Goal: Task Accomplishment & Management: Complete application form

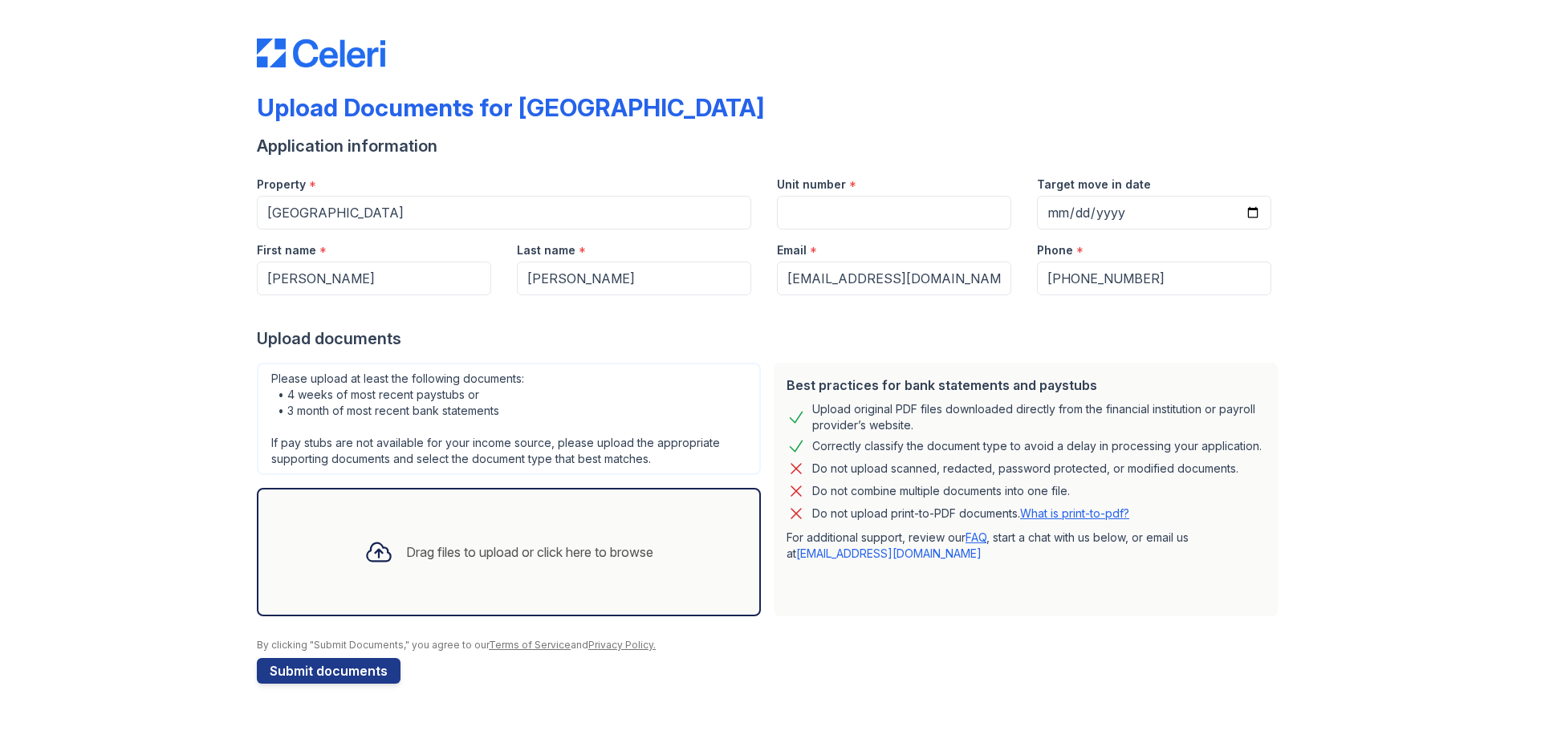
click at [438, 543] on div "Drag files to upload or click here to browse" at bounding box center [529, 552] width 247 height 19
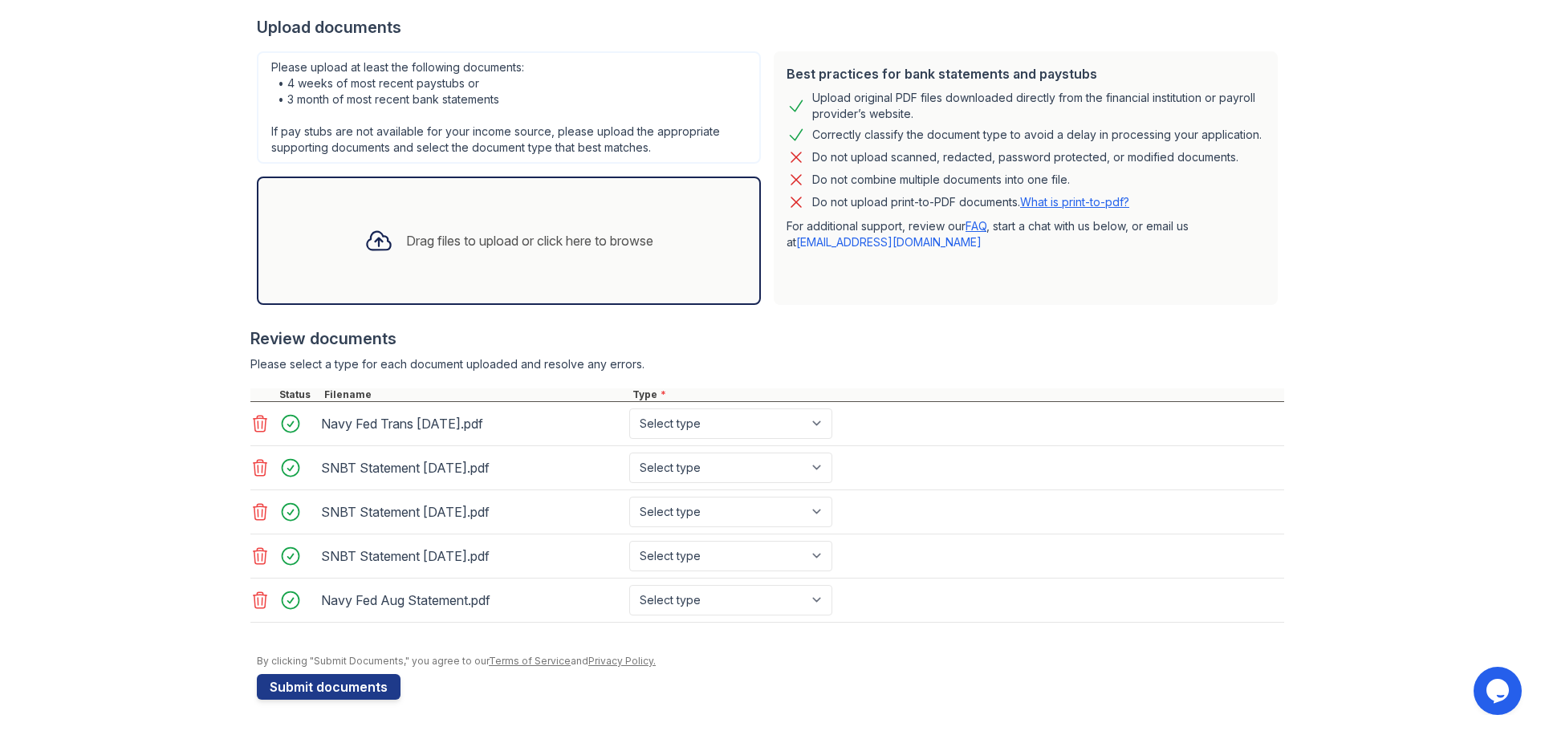
scroll to position [312, 0]
click at [800, 425] on select "Select type Paystub Bank Statement Offer Letter Tax Documents Benefit Award Let…" at bounding box center [730, 423] width 203 height 30
select select "bank_statement"
click at [629, 408] on select "Select type Paystub Bank Statement Offer Letter Tax Documents Benefit Award Let…" at bounding box center [730, 423] width 203 height 30
click at [758, 473] on select "Select type Paystub Bank Statement Offer Letter Tax Documents Benefit Award Let…" at bounding box center [730, 467] width 203 height 30
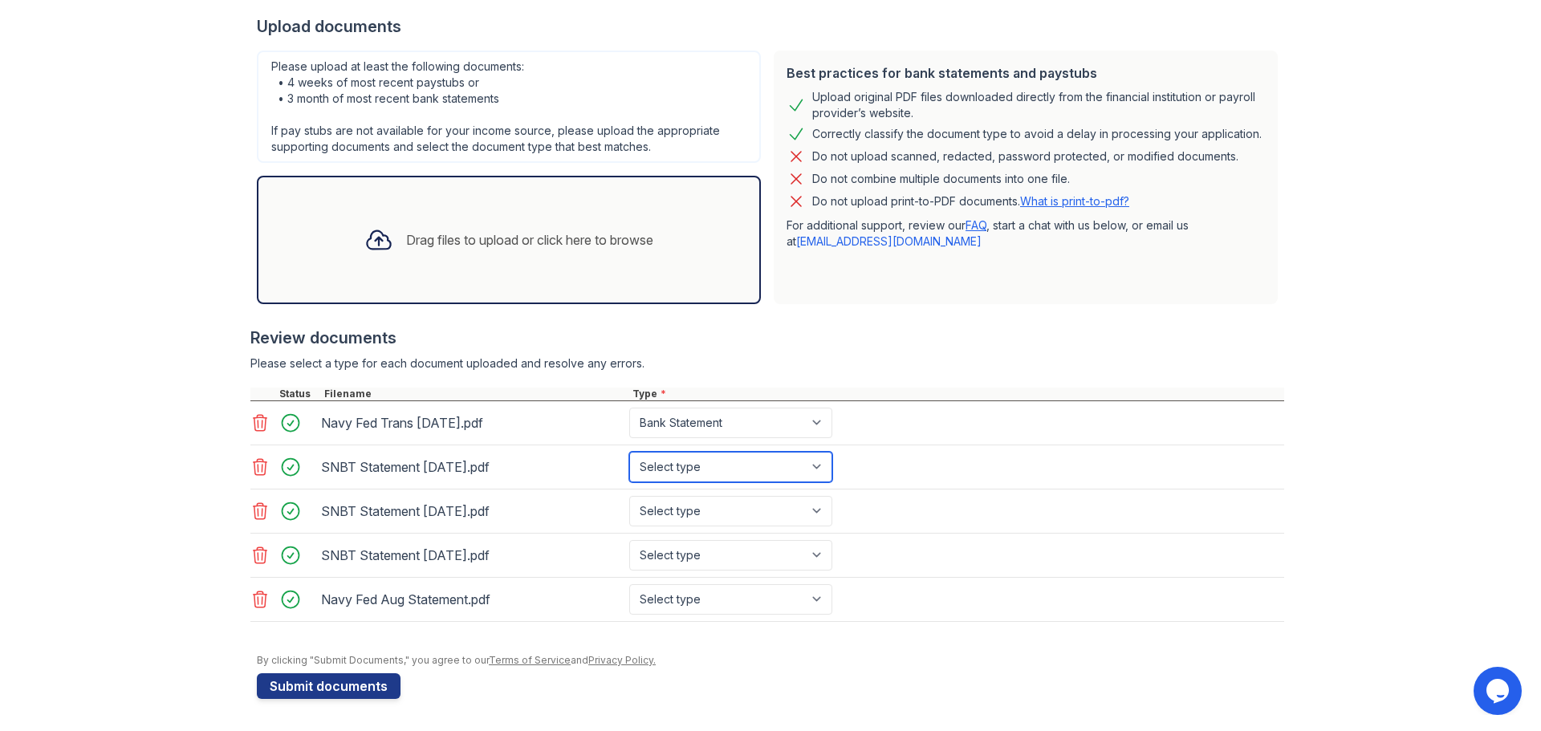
select select "bank_statement"
click at [629, 452] on select "Select type Paystub Bank Statement Offer Letter Tax Documents Benefit Award Let…" at bounding box center [730, 467] width 203 height 30
click at [730, 513] on select "Select type Paystub Bank Statement Offer Letter Tax Documents Benefit Award Let…" at bounding box center [730, 511] width 203 height 30
select select "bank_statement"
click at [629, 496] on select "Select type Paystub Bank Statement Offer Letter Tax Documents Benefit Award Let…" at bounding box center [730, 511] width 203 height 30
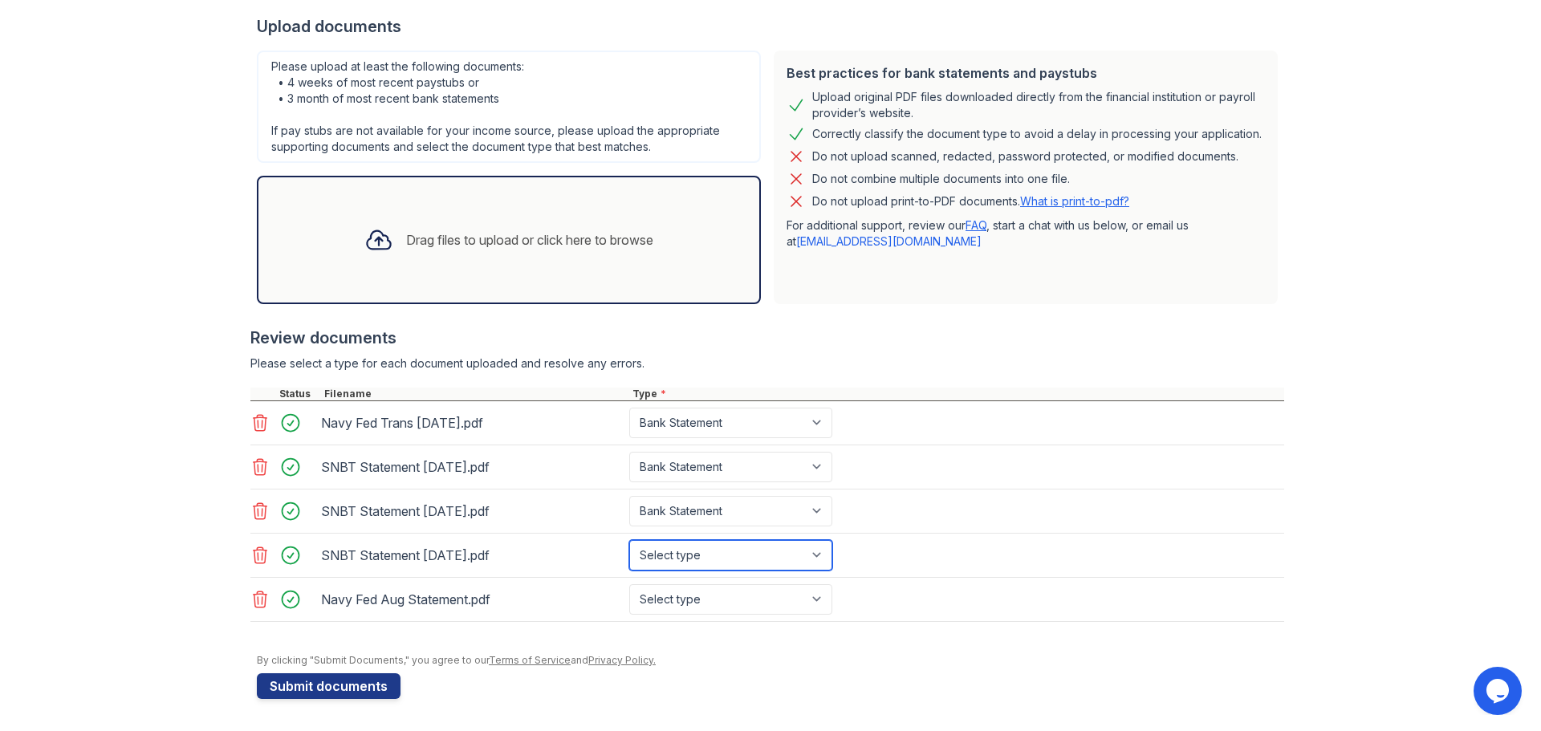
click at [718, 557] on select "Select type Paystub Bank Statement Offer Letter Tax Documents Benefit Award Let…" at bounding box center [730, 555] width 203 height 30
select select "bank_statement"
click at [629, 540] on select "Select type Paystub Bank Statement Offer Letter Tax Documents Benefit Award Let…" at bounding box center [730, 555] width 203 height 30
click at [701, 605] on select "Select type Paystub Bank Statement Offer Letter Tax Documents Benefit Award Let…" at bounding box center [730, 599] width 203 height 30
select select "bank_statement"
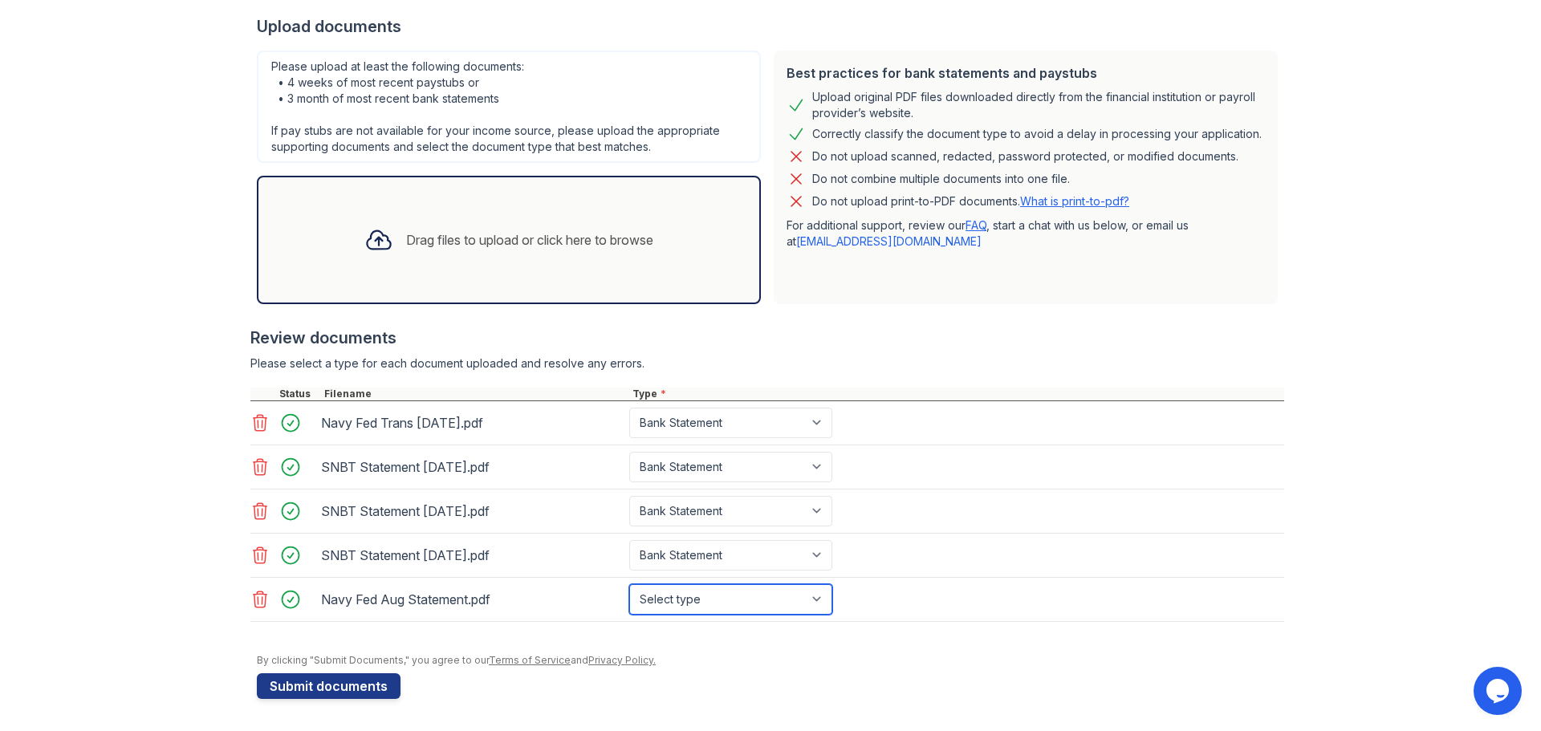
click at [629, 584] on select "Select type Paystub Bank Statement Offer Letter Tax Documents Benefit Award Let…" at bounding box center [730, 599] width 203 height 30
click at [564, 226] on div "Drag files to upload or click here to browse" at bounding box center [509, 240] width 315 height 55
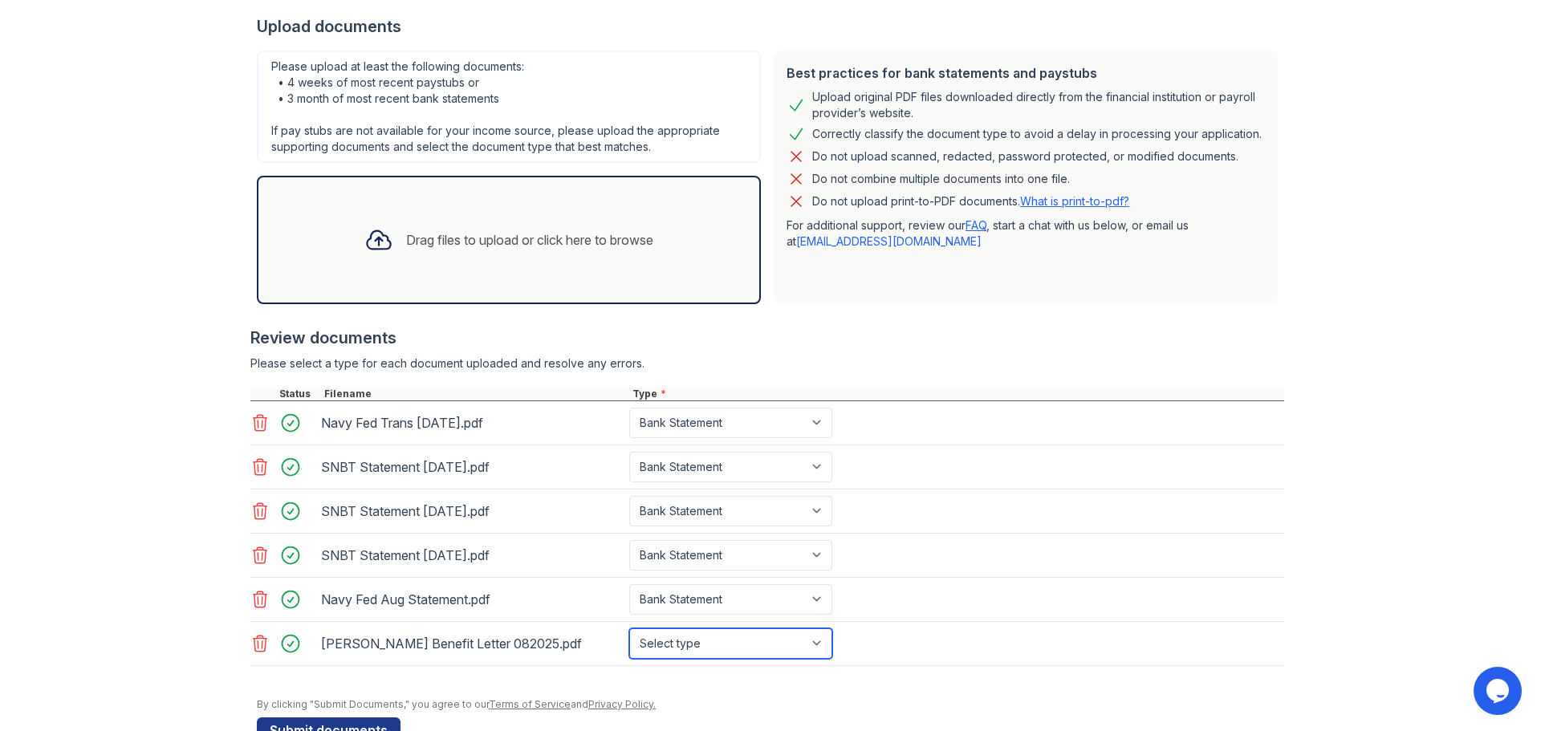
click at [823, 648] on select "Select type Paystub Bank Statement Offer Letter Tax Documents Benefit Award Let…" at bounding box center [730, 643] width 203 height 30
select select "benefit_award_letter"
click at [629, 628] on select "Select type Paystub Bank Statement Offer Letter Tax Documents Benefit Award Let…" at bounding box center [730, 643] width 203 height 30
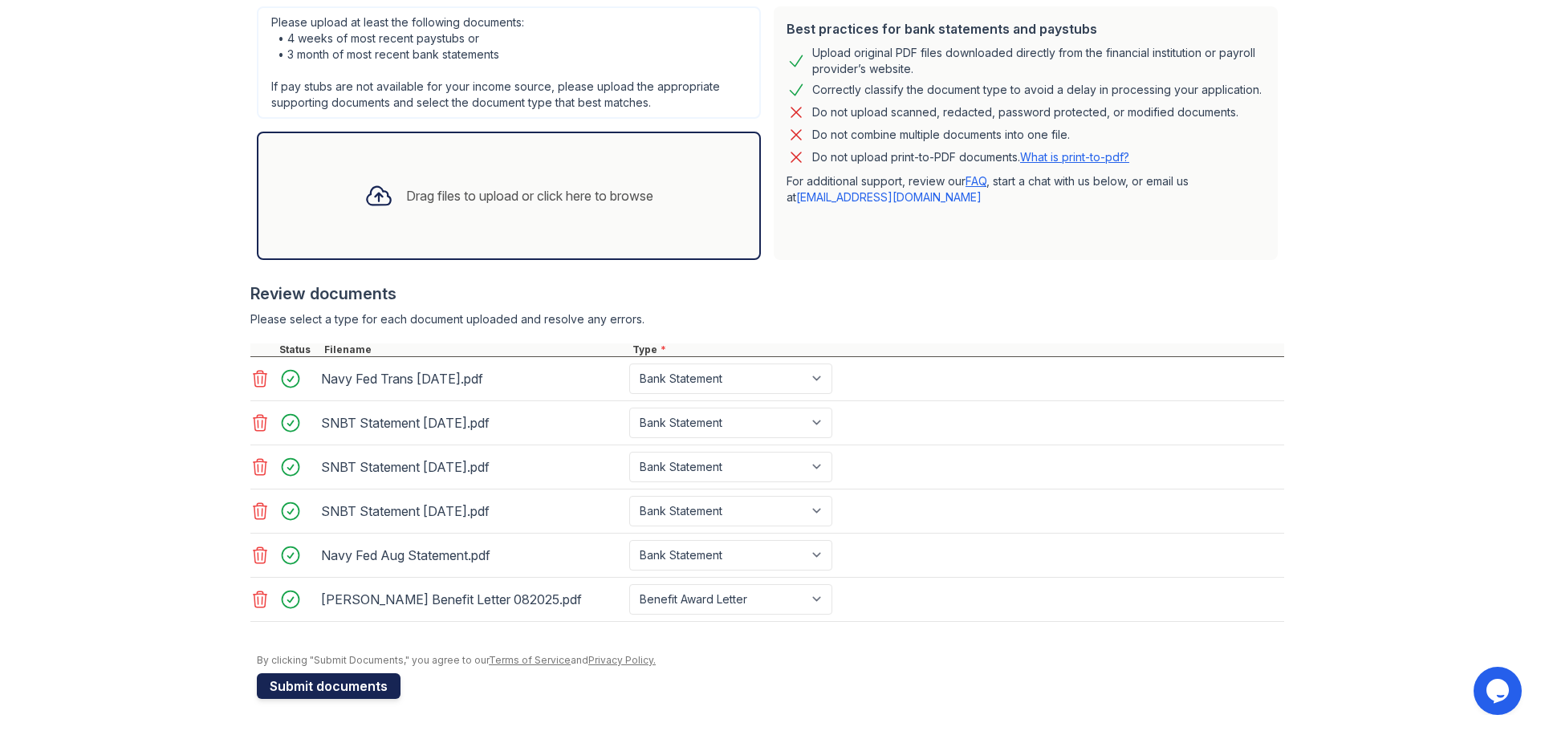
click at [296, 685] on button "Submit documents" at bounding box center [329, 686] width 144 height 26
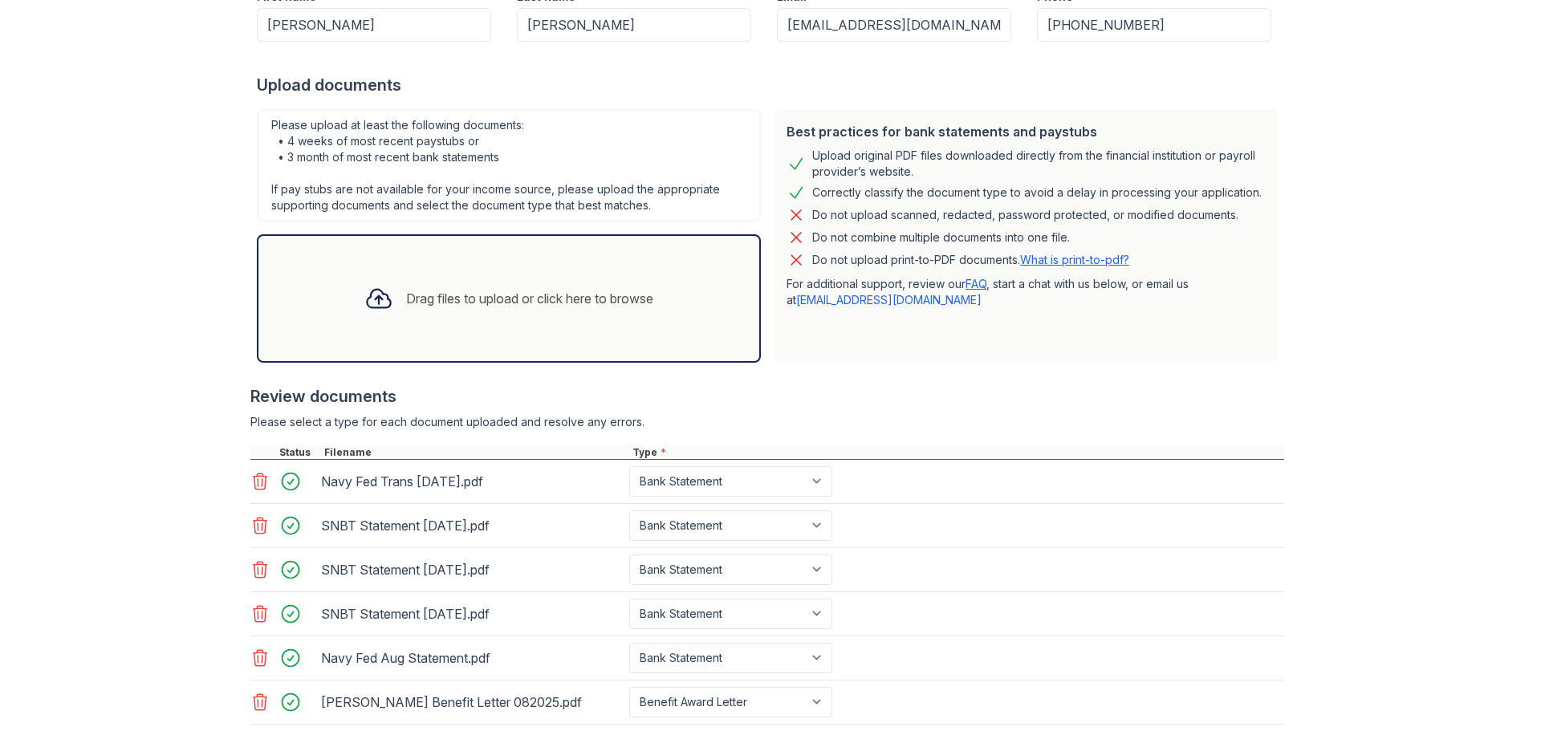
scroll to position [401, 0]
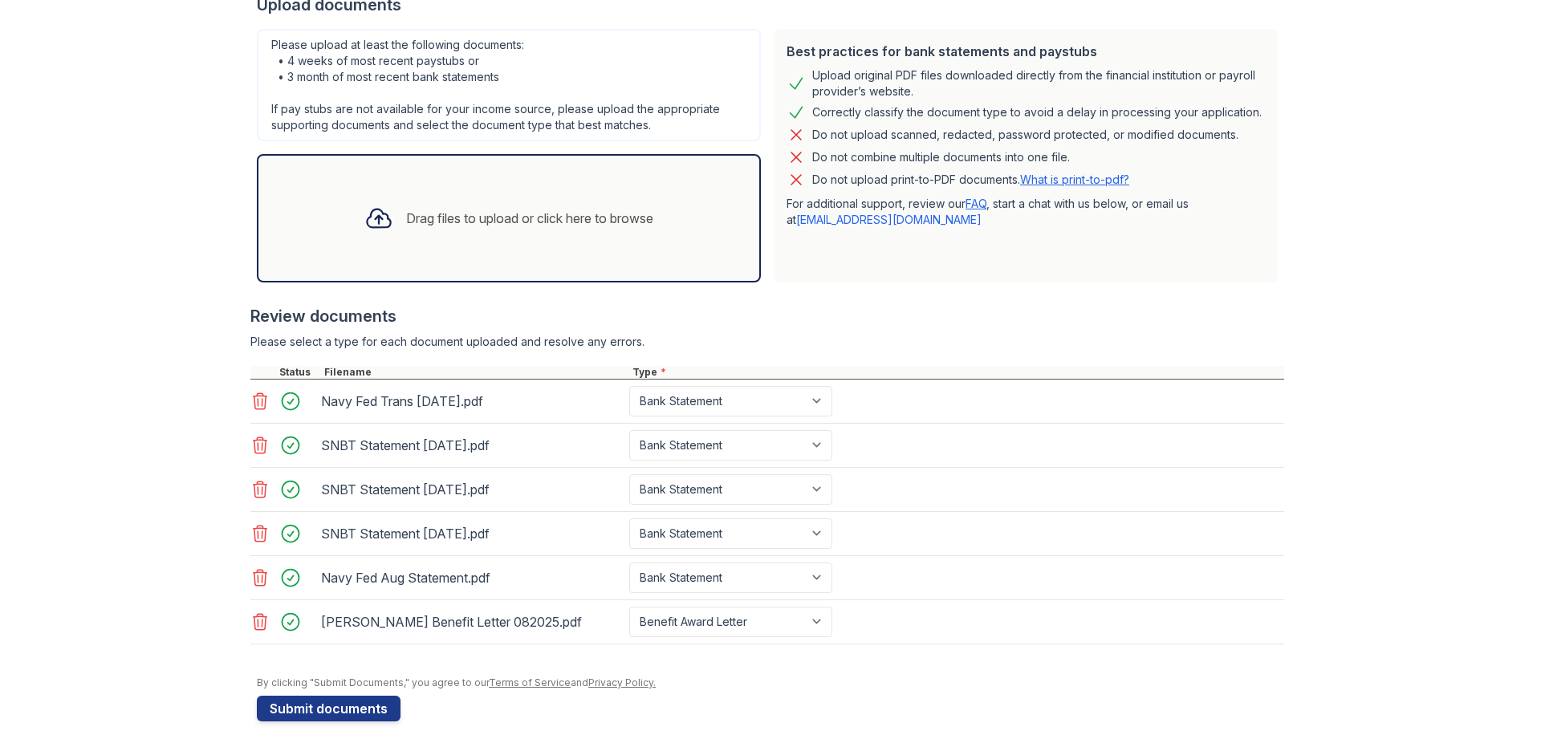
click at [256, 623] on icon at bounding box center [261, 622] width 14 height 16
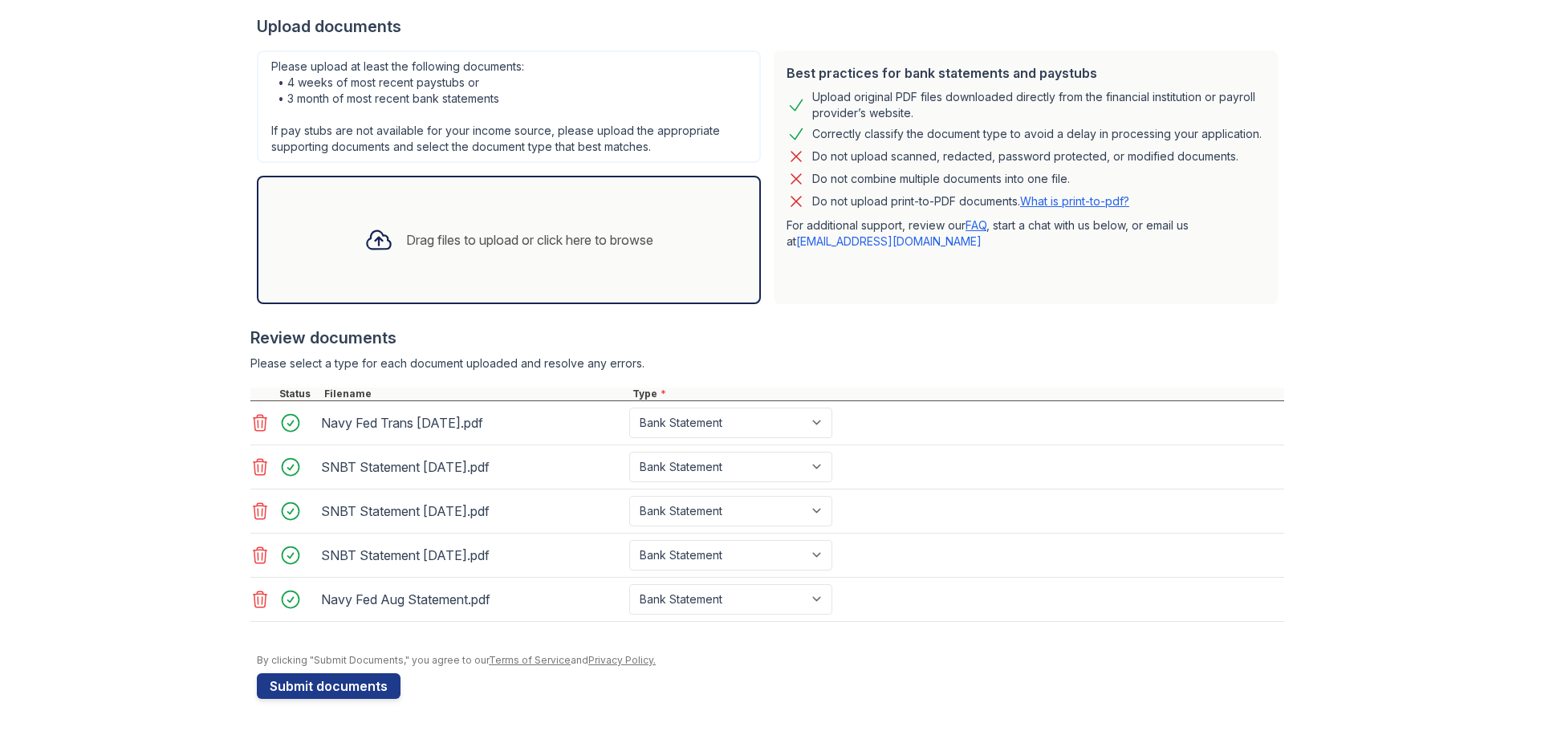
scroll to position [380, 0]
click at [302, 688] on button "Submit documents" at bounding box center [329, 686] width 144 height 26
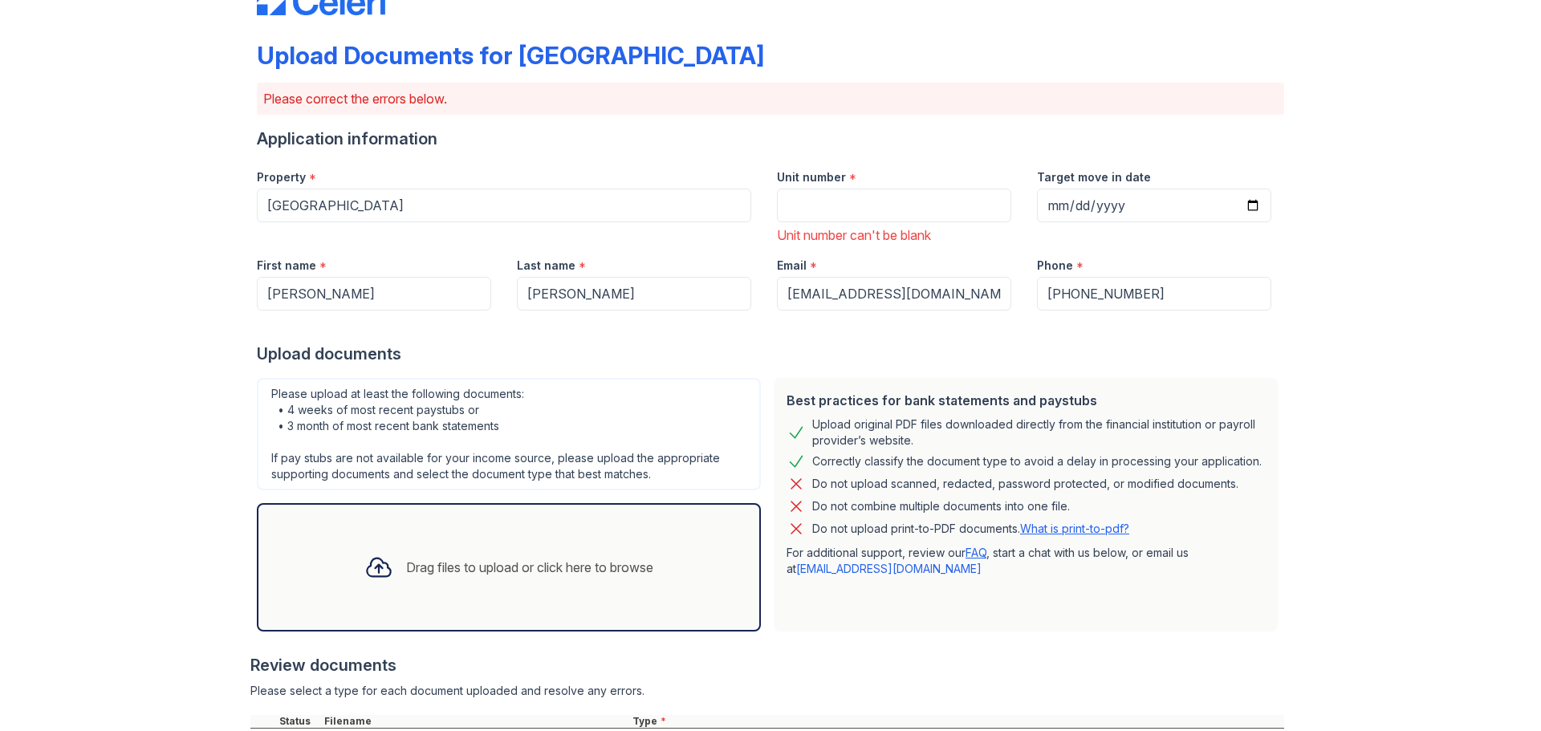
scroll to position [80, 0]
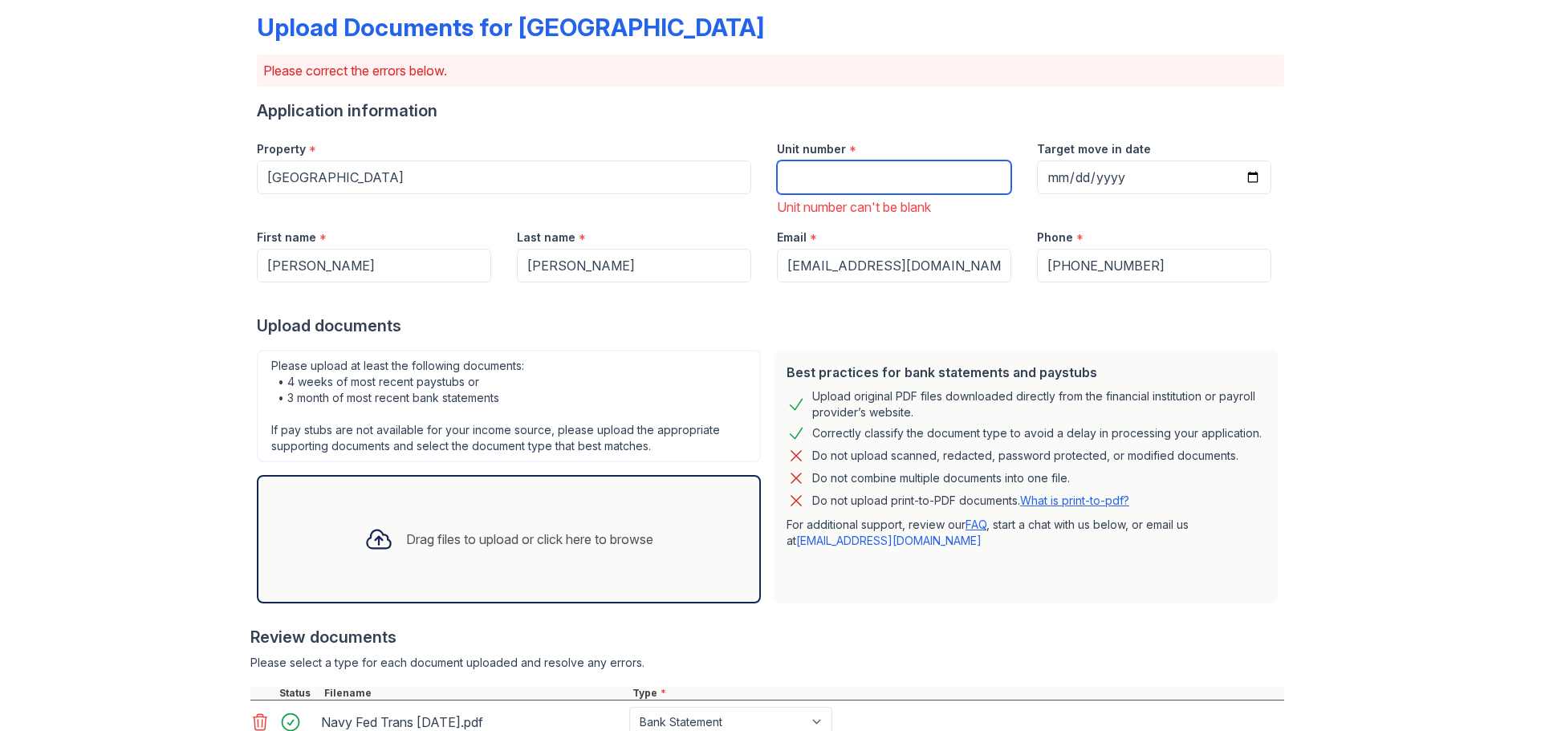
click at [829, 175] on input "Unit number" at bounding box center [894, 178] width 234 height 34
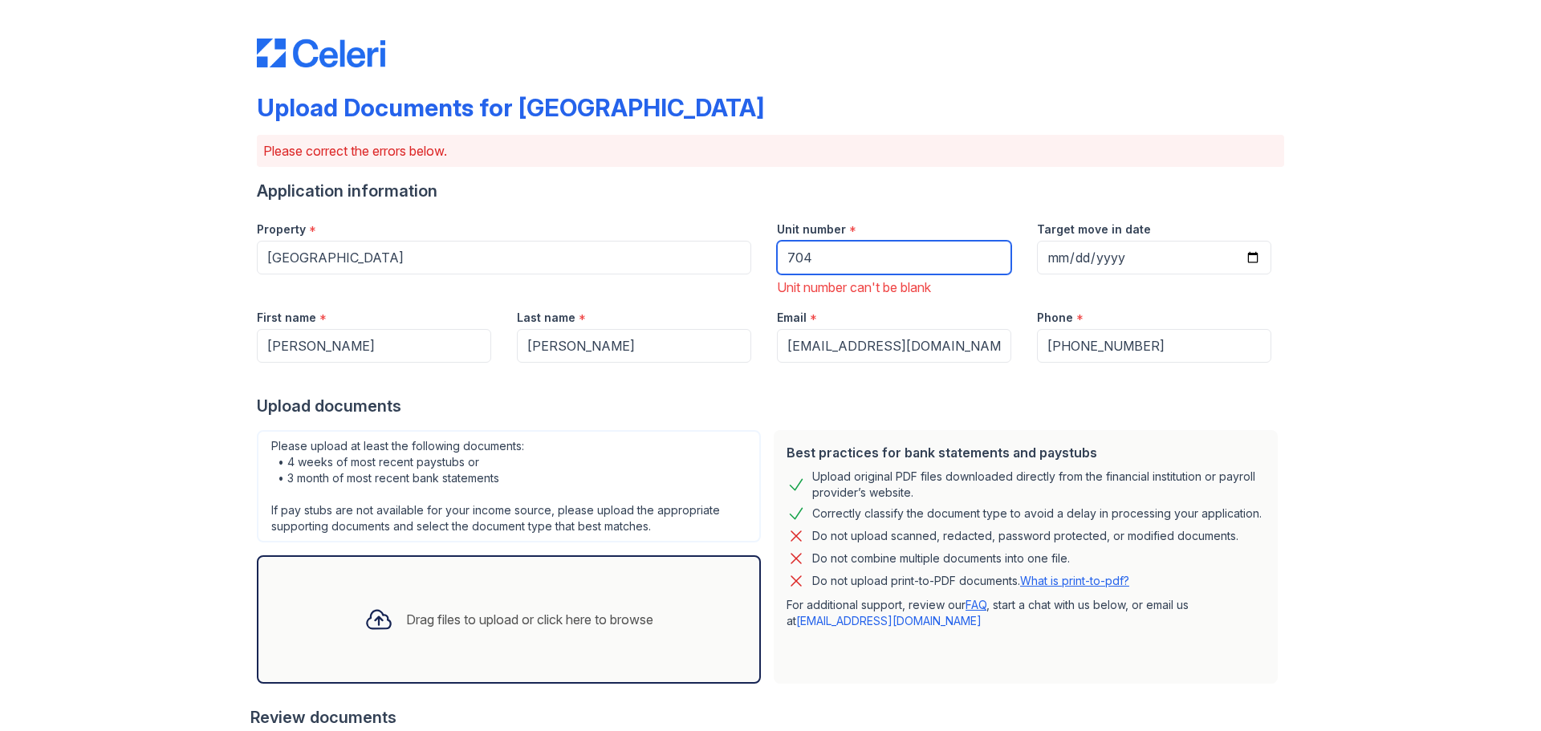
type input "704"
click at [941, 687] on div "Best practices for bank statements and paystubs Upload original PDF files downl…" at bounding box center [1025, 557] width 517 height 266
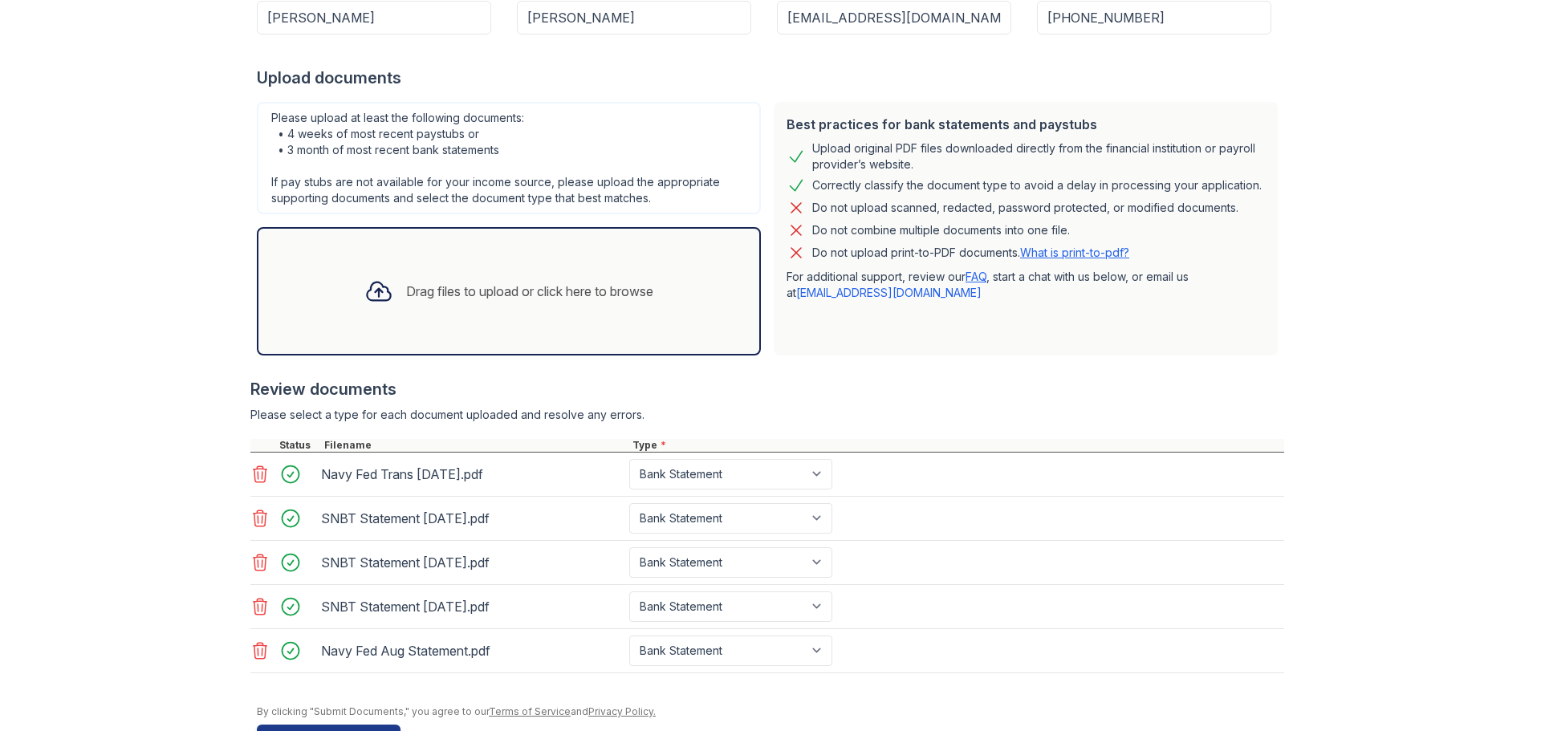
scroll to position [380, 0]
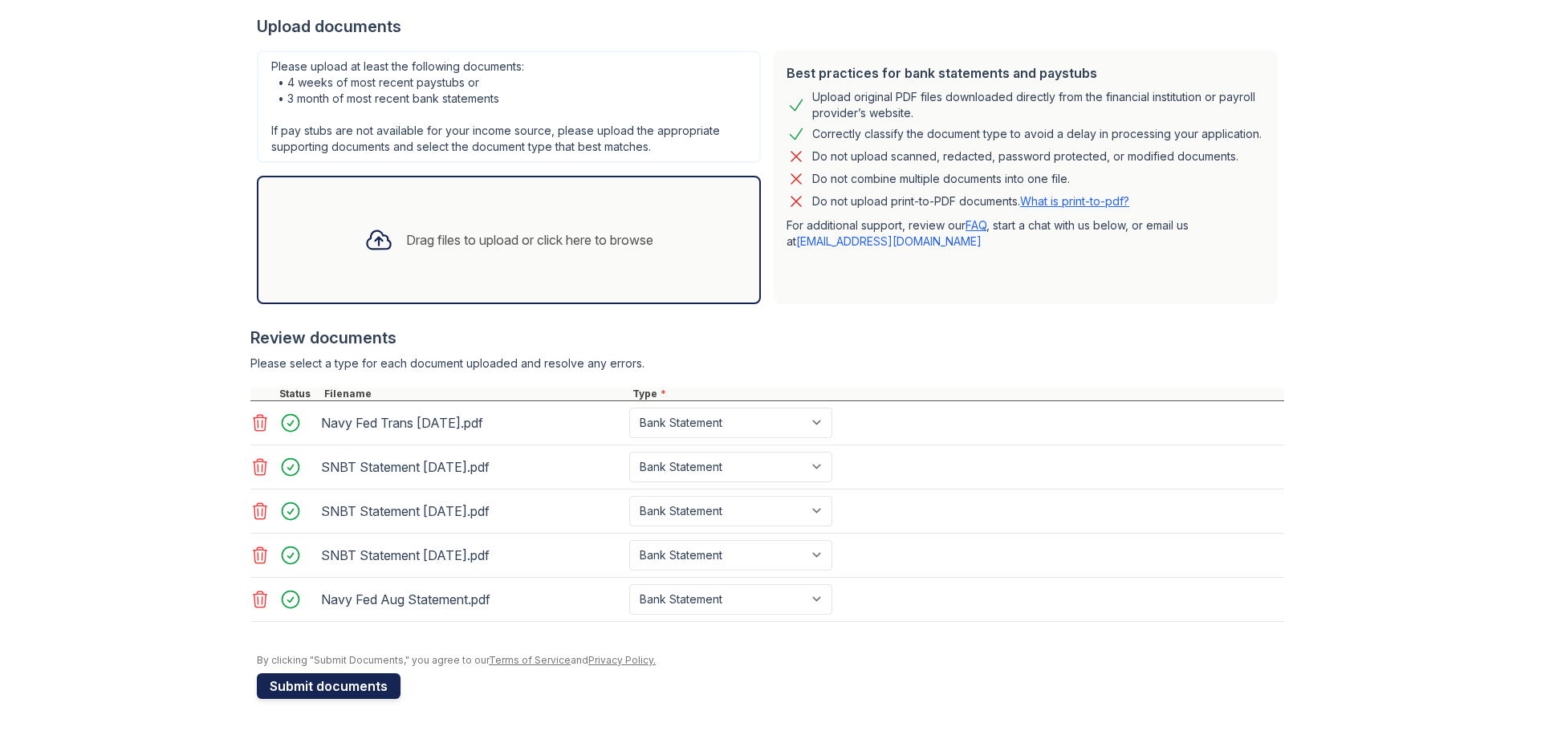
click at [376, 689] on button "Submit documents" at bounding box center [329, 686] width 144 height 26
